Goal: Task Accomplishment & Management: Use online tool/utility

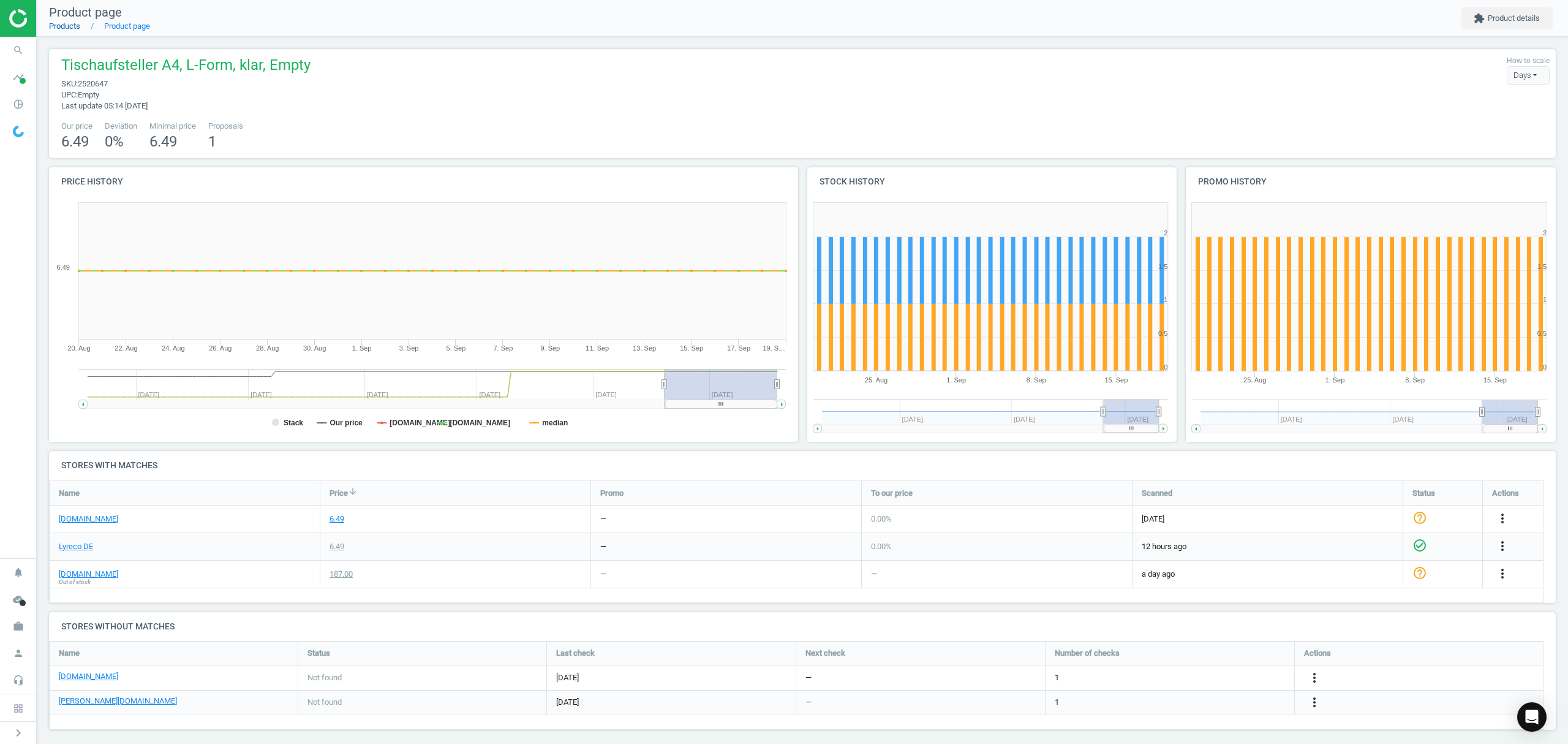
click at [62, 25] on link "Products" at bounding box center [64, 25] width 31 height 9
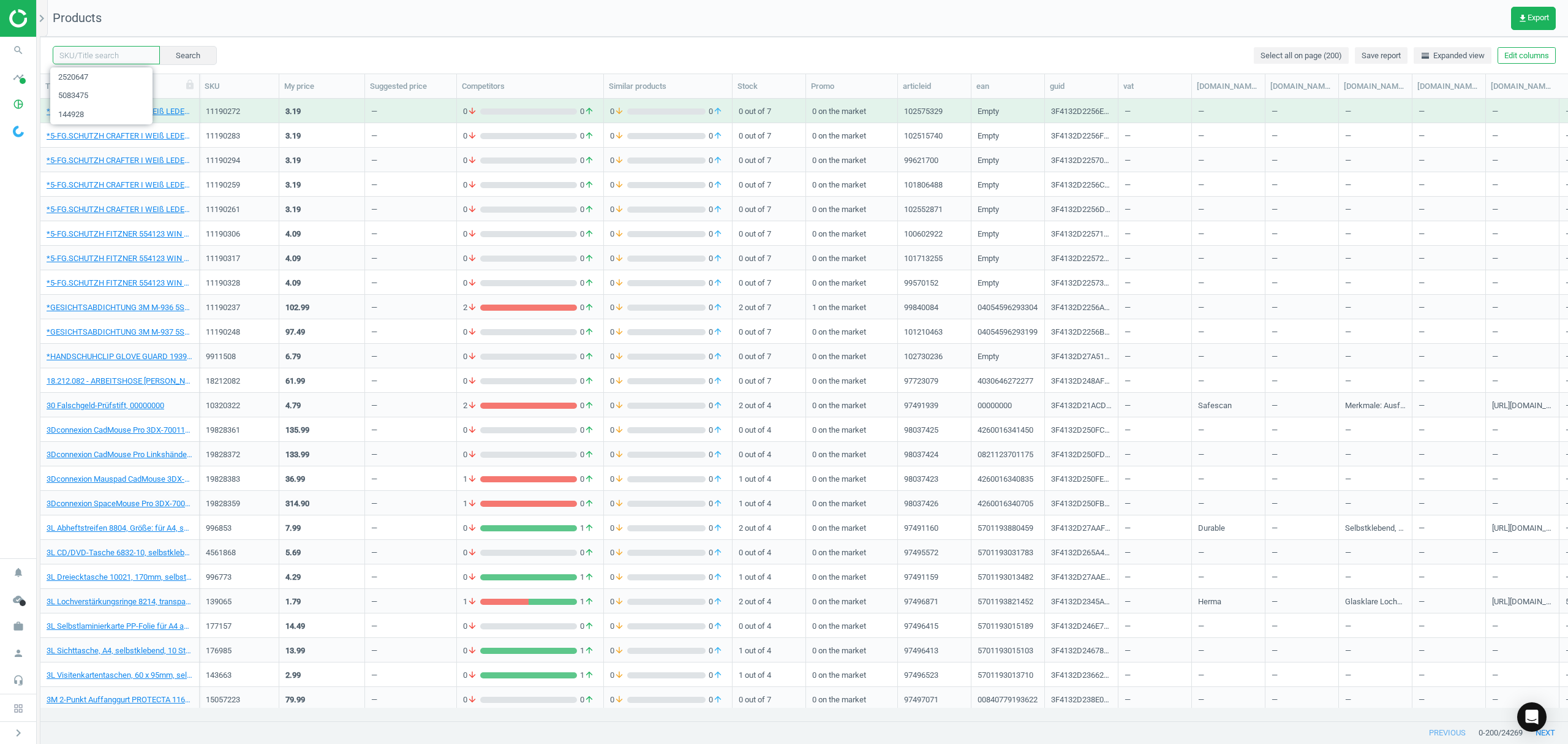
click at [115, 51] on input "text" at bounding box center [106, 56] width 107 height 19
paste input "1070155"
type input "1070155"
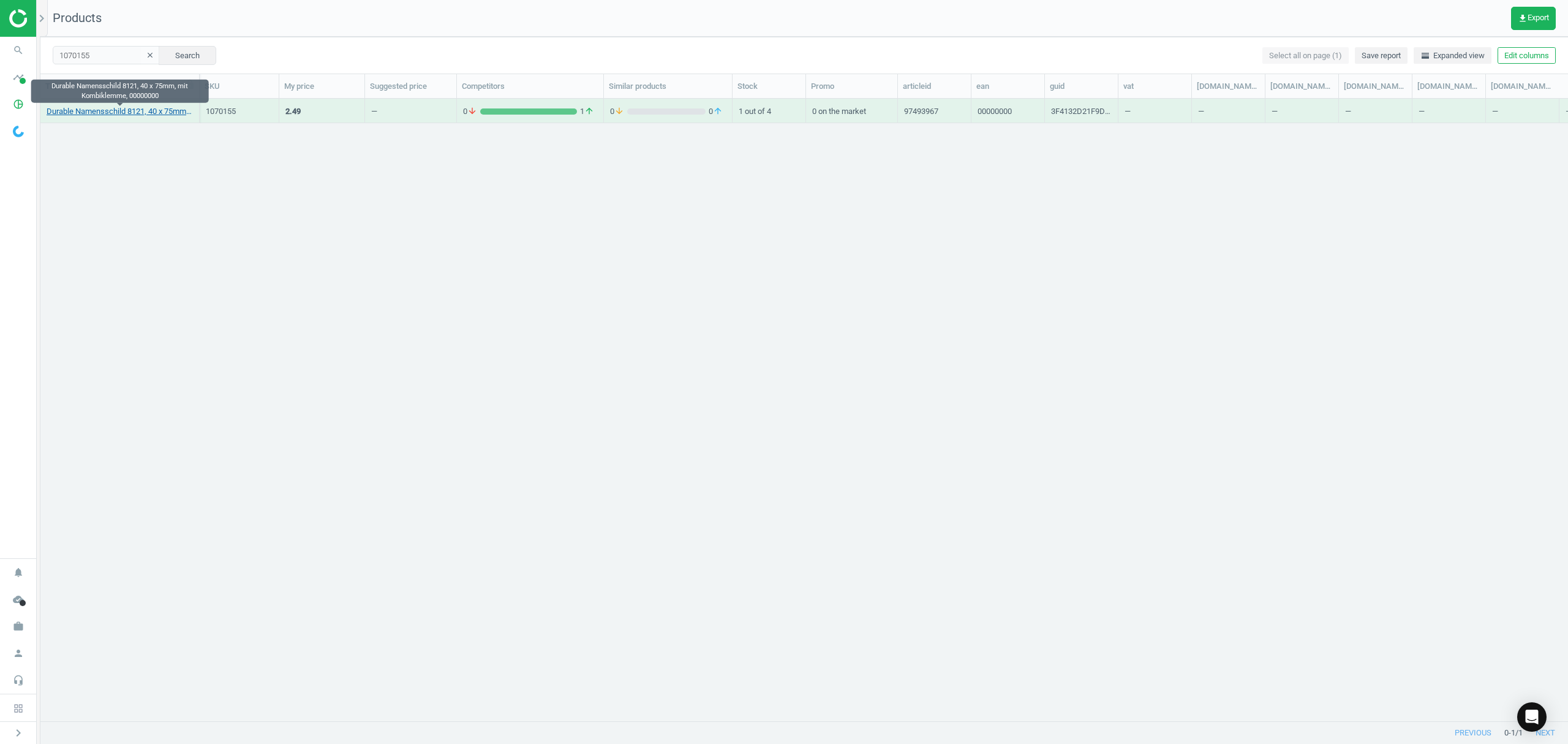
click at [111, 114] on link "Durable Namensschild 8121, 40 x 75mm, mit Kombiklemme, 00000000" at bounding box center [120, 111] width 147 height 11
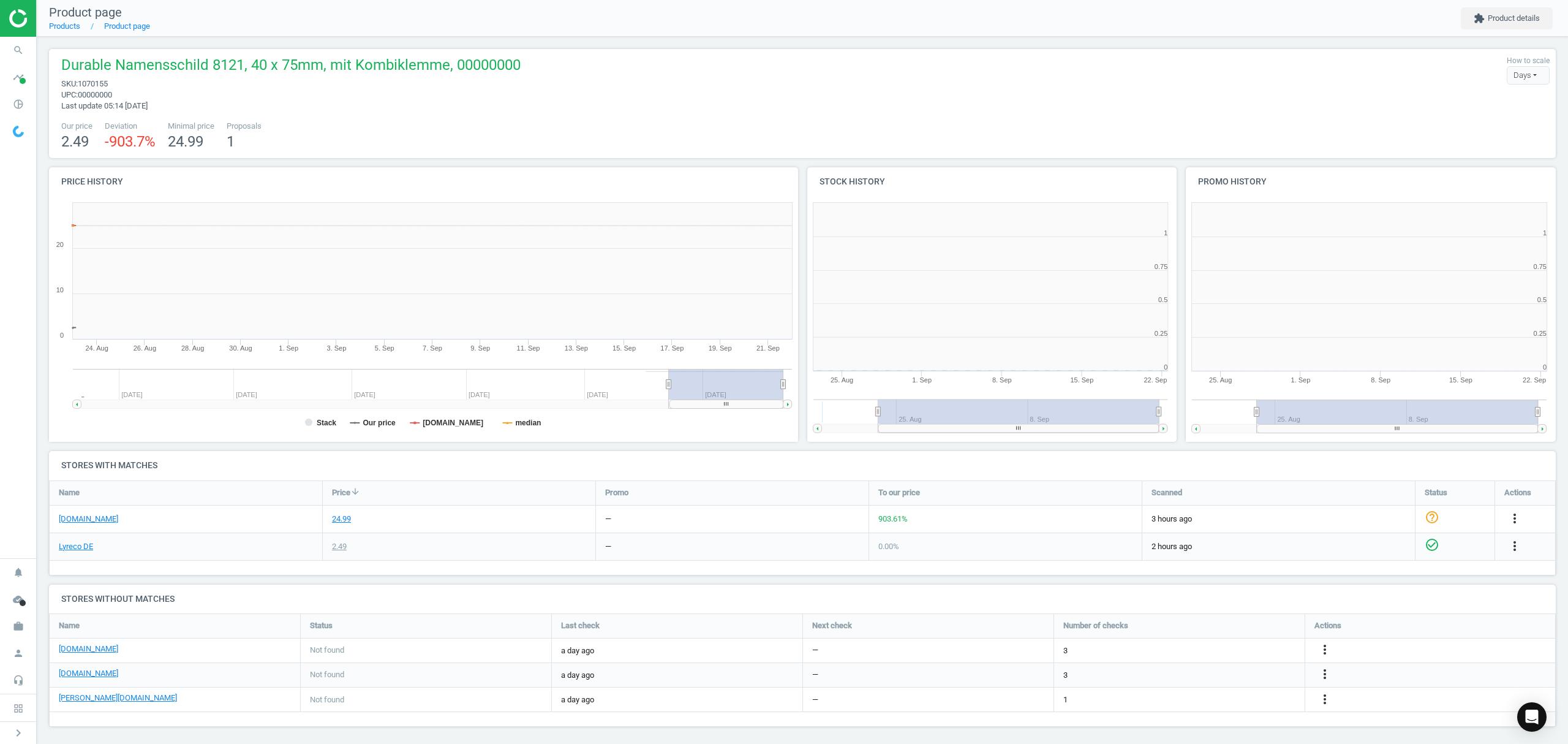
scroll to position [270, 767]
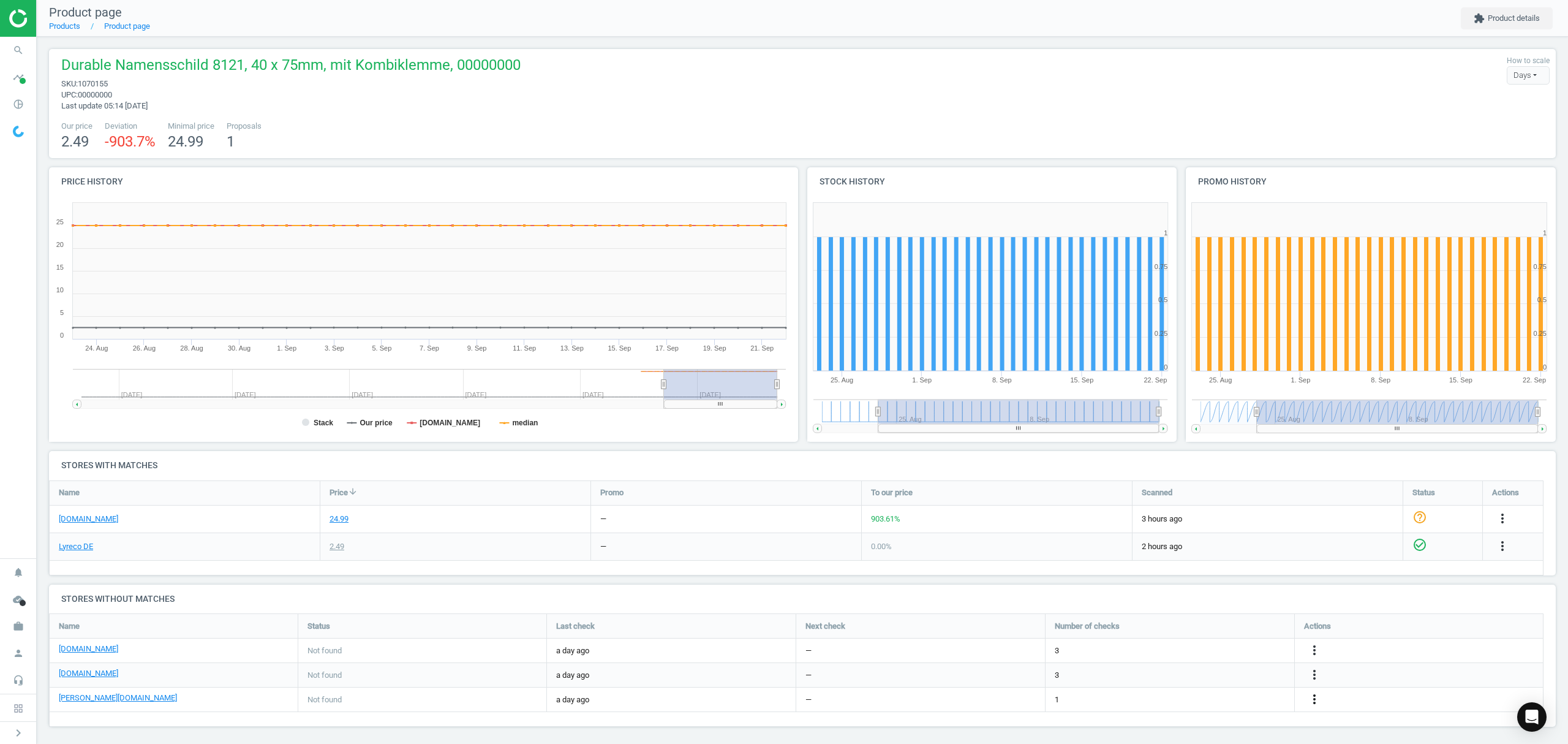
click at [1313, 699] on icon "more_vert" at bounding box center [1314, 699] width 14 height 14
click at [1221, 697] on link "Edit URL/product option" at bounding box center [1219, 700] width 168 height 19
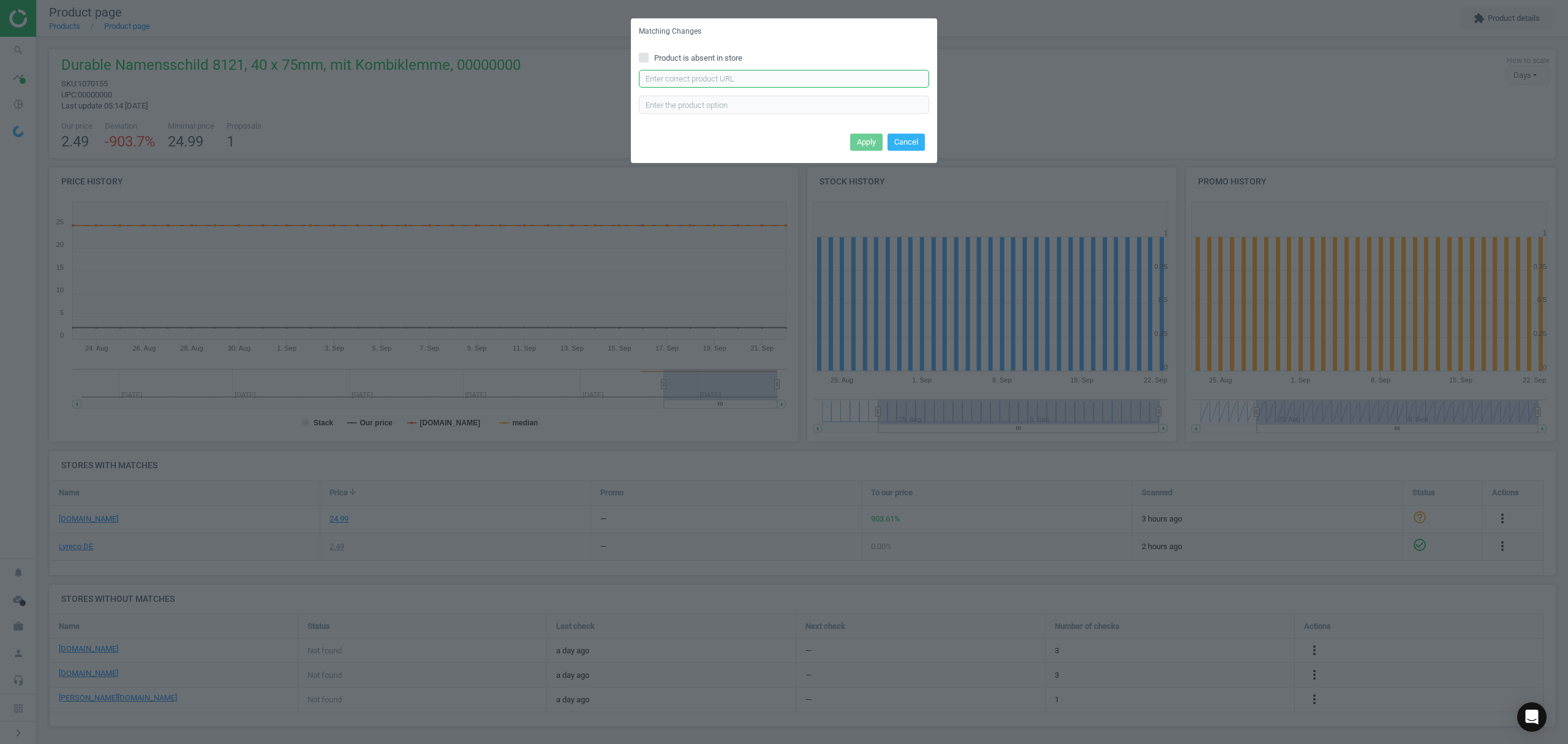
click at [769, 78] on input "text" at bounding box center [783, 79] width 291 height 19
paste input "[URL][DOMAIN_NAME][PERSON_NAME]"
type input "[URL][DOMAIN_NAME][PERSON_NAME]"
click at [866, 142] on button "Apply" at bounding box center [866, 142] width 33 height 17
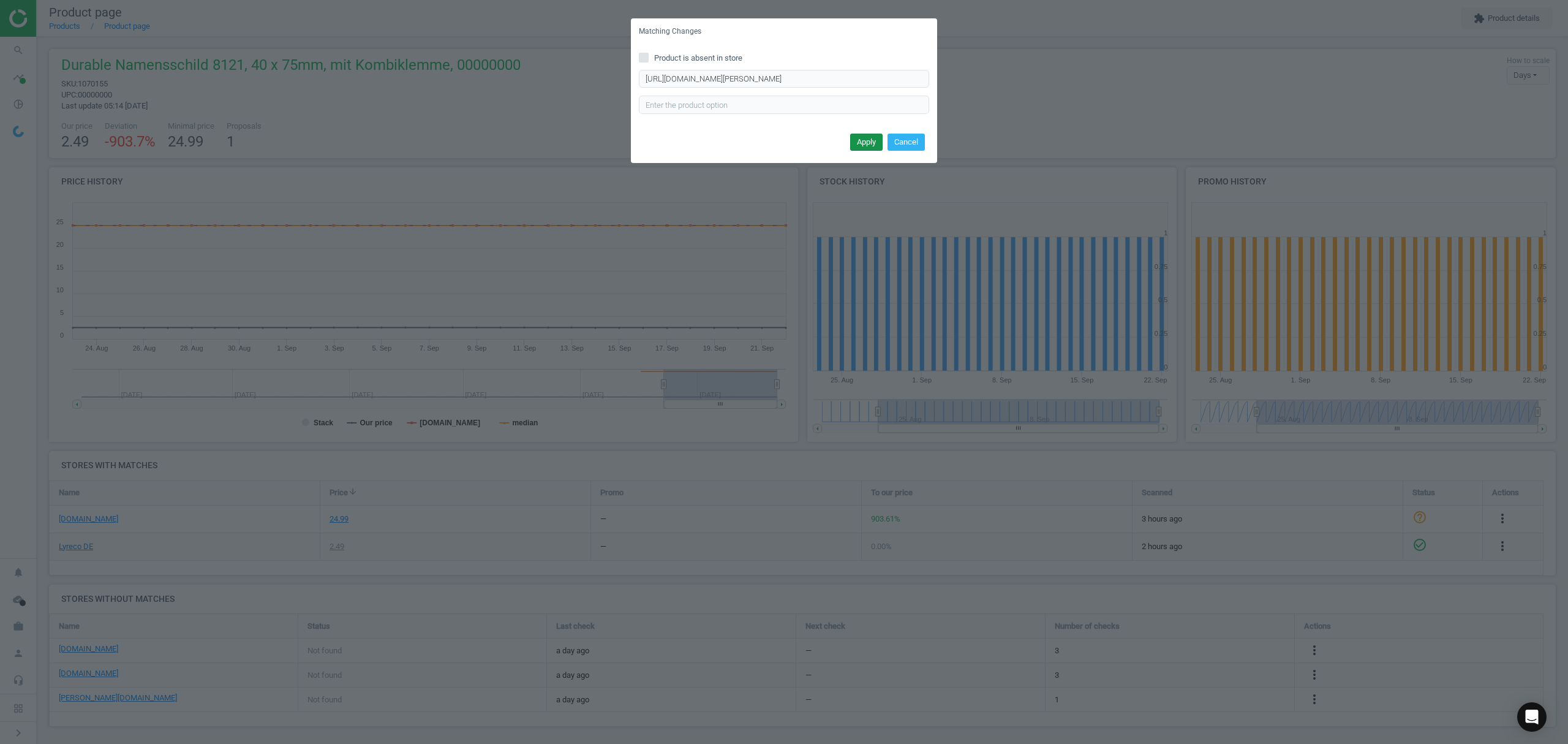
scroll to position [0, 0]
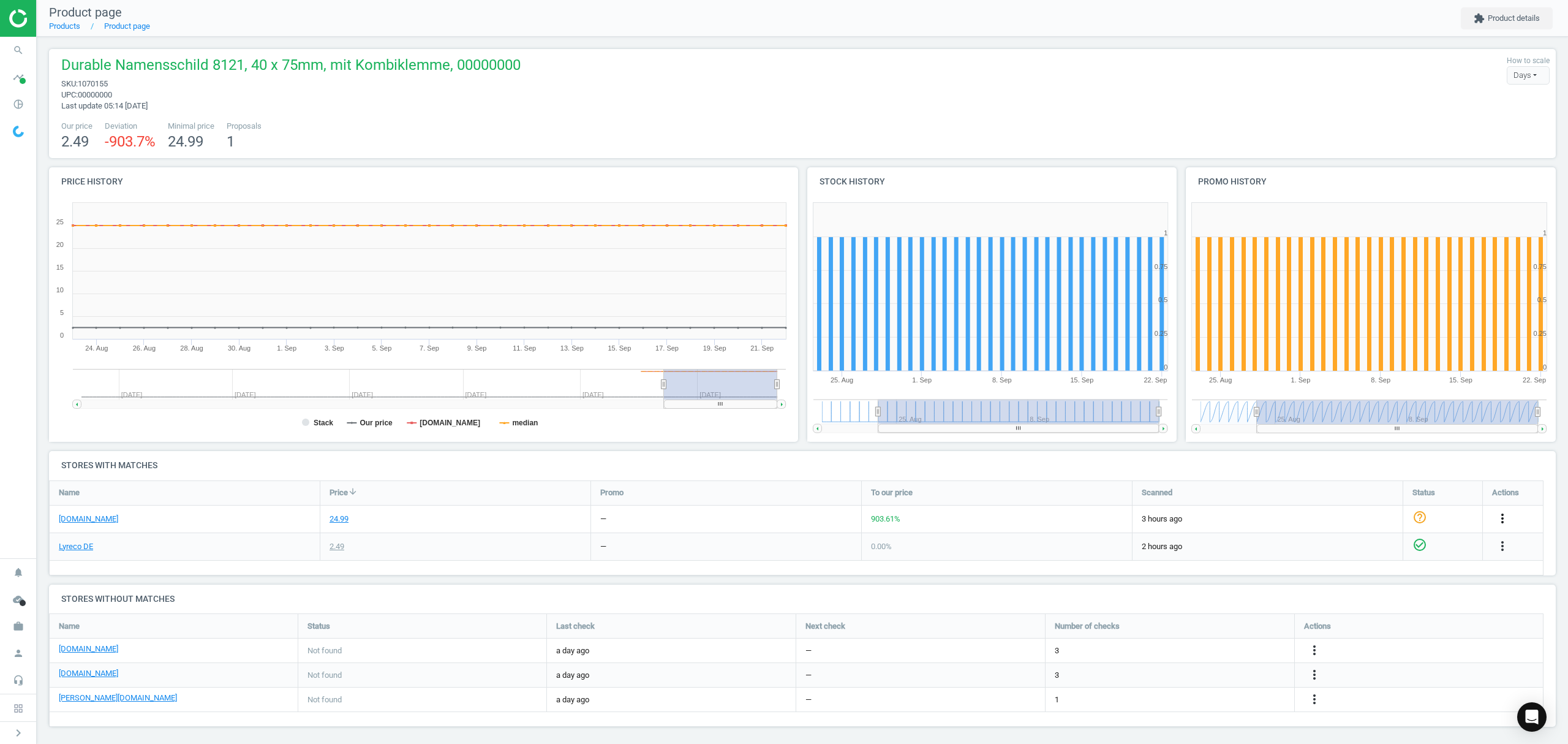
click at [1505, 520] on icon "more_vert" at bounding box center [1501, 517] width 14 height 14
click at [1363, 547] on link "Edit URL/product option" at bounding box center [1406, 548] width 168 height 19
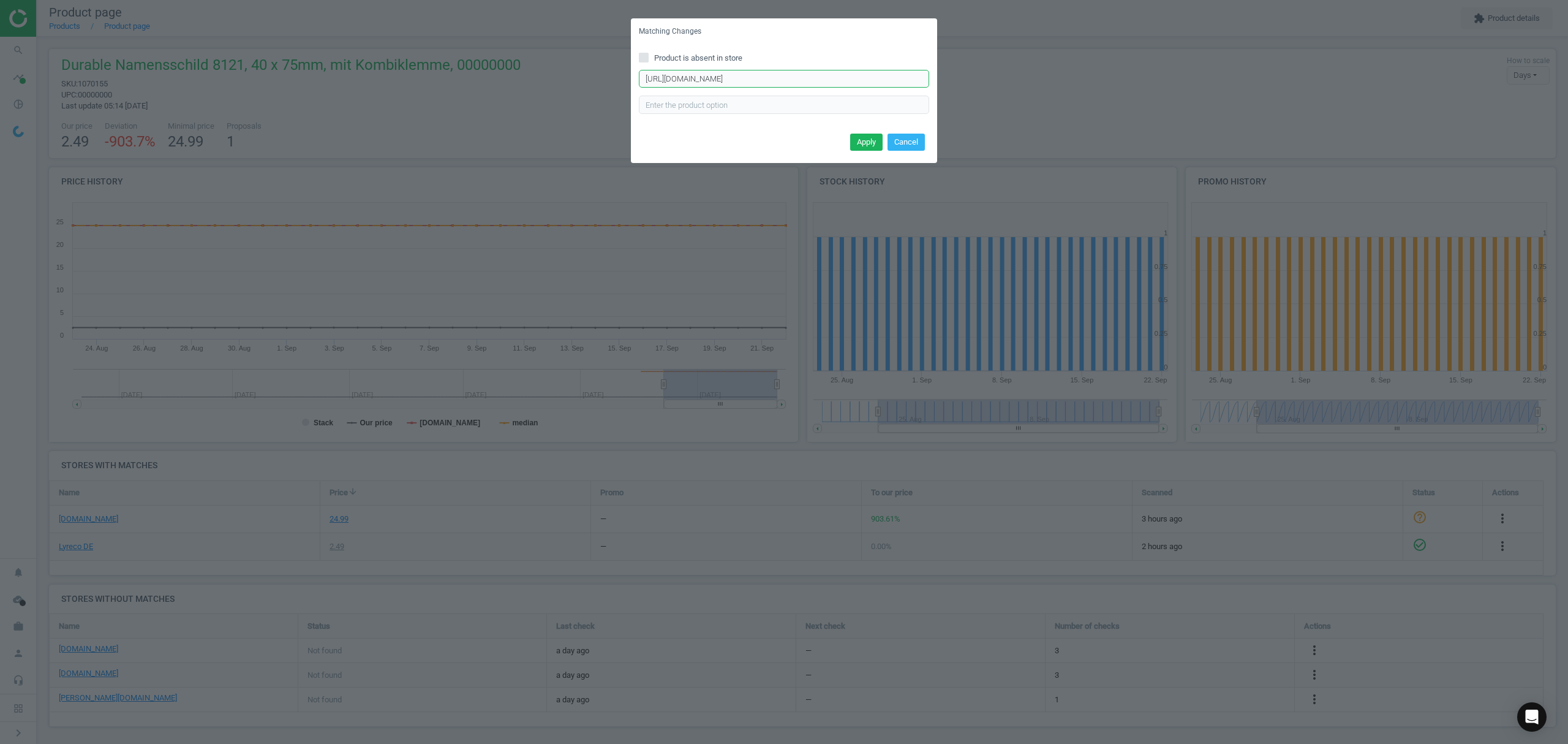
click at [755, 80] on input "[URL][DOMAIN_NAME]" at bounding box center [783, 79] width 291 height 19
paste input "namensschilder-138032"
type input "[URL][DOMAIN_NAME]"
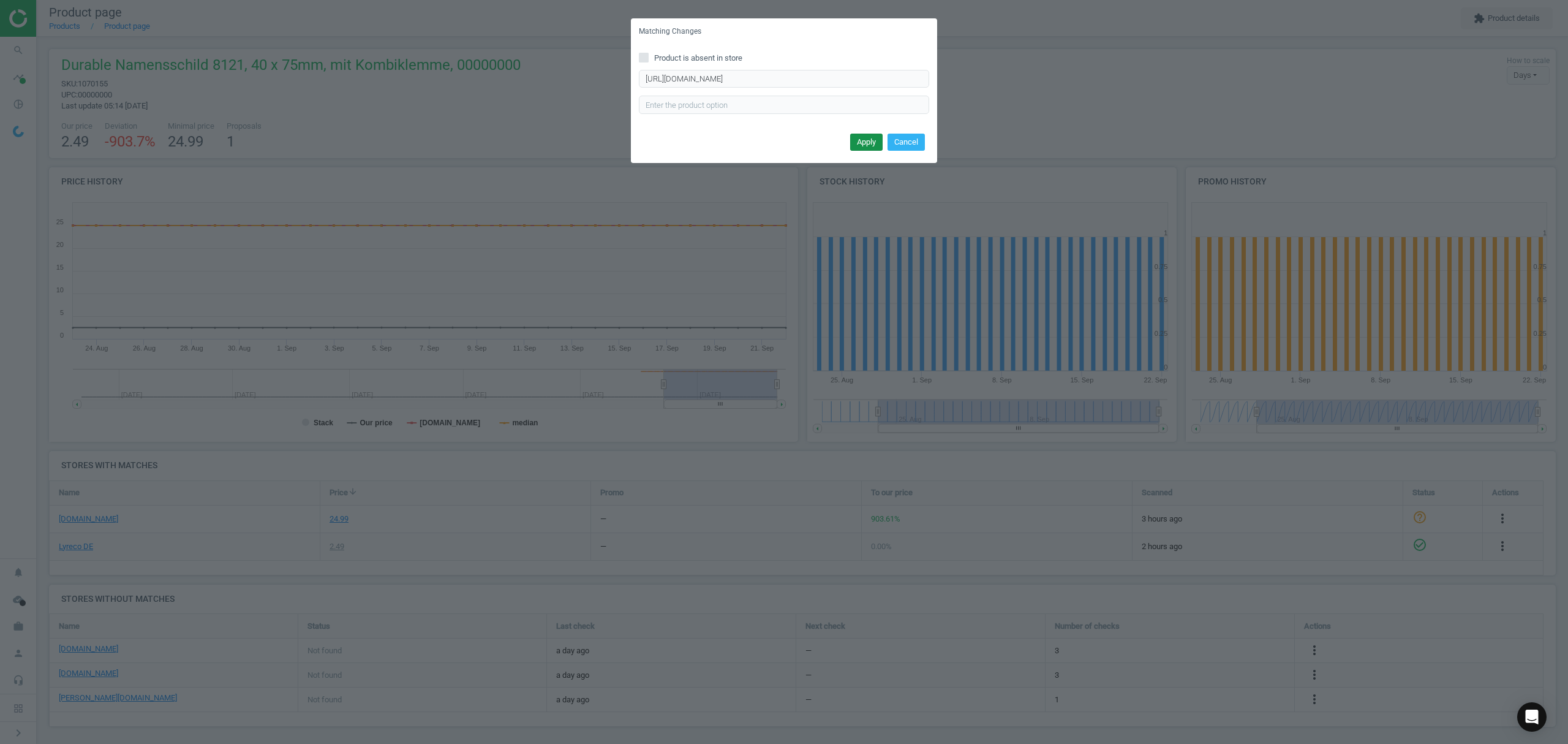
click at [866, 145] on button "Apply" at bounding box center [866, 142] width 33 height 17
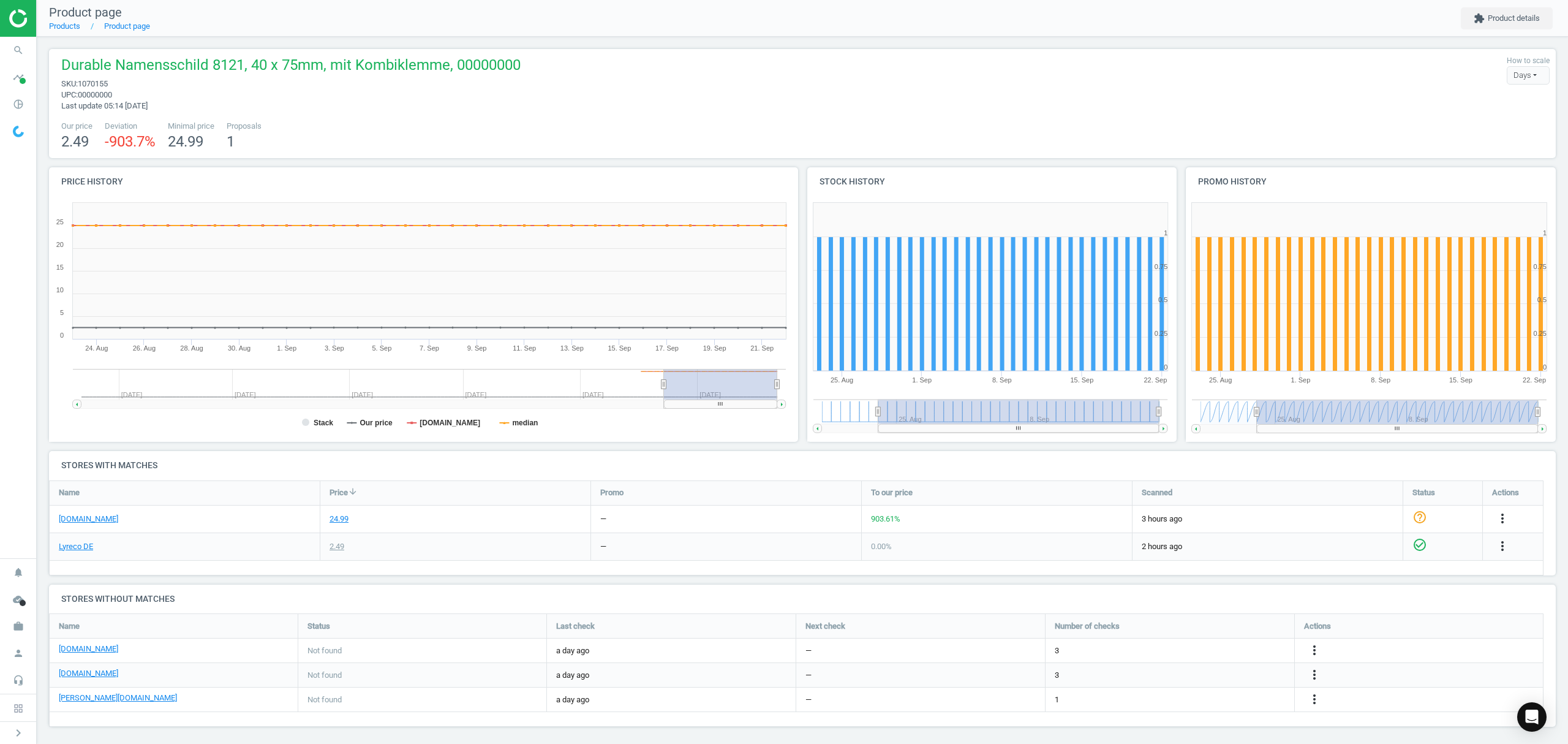
click at [97, 82] on span "1070155" at bounding box center [93, 83] width 30 height 9
click at [98, 82] on span "1070155" at bounding box center [93, 83] width 30 height 9
copy span "1070155"
